Goal: Information Seeking & Learning: Learn about a topic

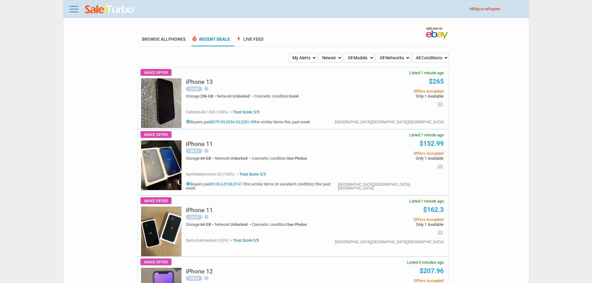
click at [328, 62] on select "Newest Oldest Sold Fastest Savvy Buyers Price (Low - High) Price (High - Low)" at bounding box center [330, 57] width 24 height 9
drag, startPoint x: 305, startPoint y: 55, endPoint x: 304, endPoint y: 62, distance: 7.8
click at [304, 55] on select "My Alerts All Deals BIN Only w/ Offers Only" at bounding box center [302, 57] width 29 height 9
select select "flash_bin"
click at [289, 53] on select "My Alerts All Deals BIN Only w/ Offers Only" at bounding box center [302, 57] width 29 height 9
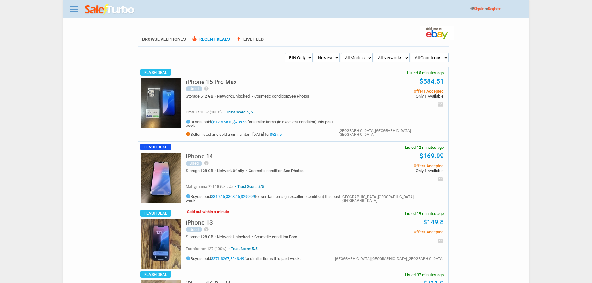
click at [281, 132] on link "$527.5" at bounding box center [276, 134] width 12 height 5
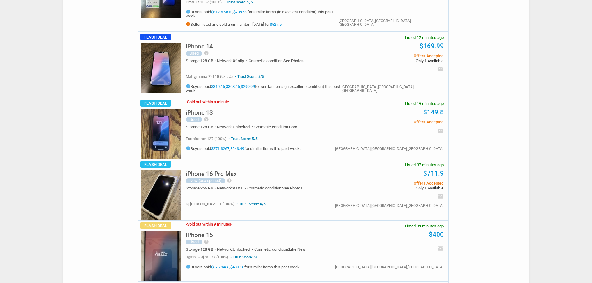
scroll to position [124, 0]
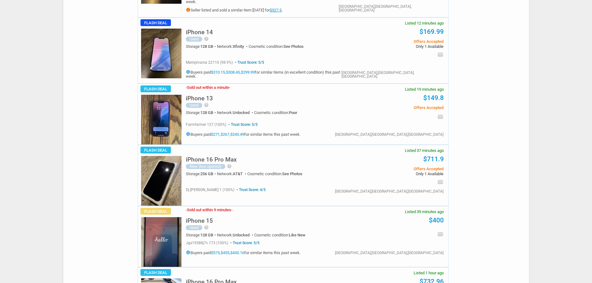
click at [232, 157] on h5 "iPhone 16 Pro Max" at bounding box center [211, 160] width 51 height 6
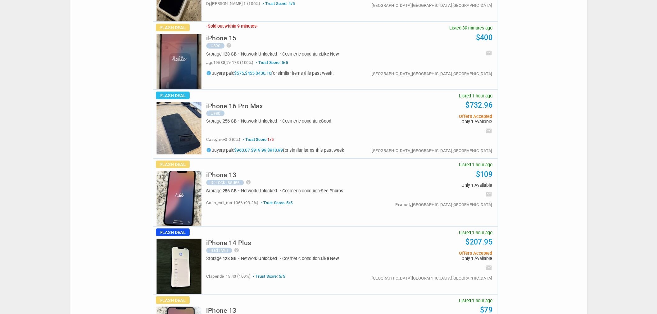
scroll to position [483, 0]
